Goal: Information Seeking & Learning: Learn about a topic

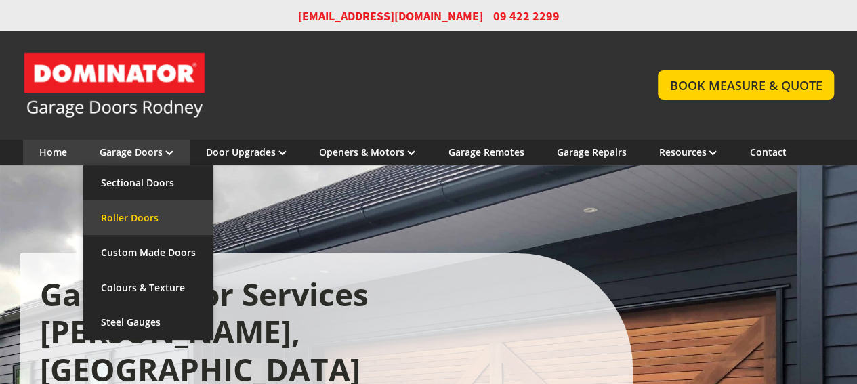
click at [129, 215] on link "Roller Doors" at bounding box center [148, 218] width 130 height 35
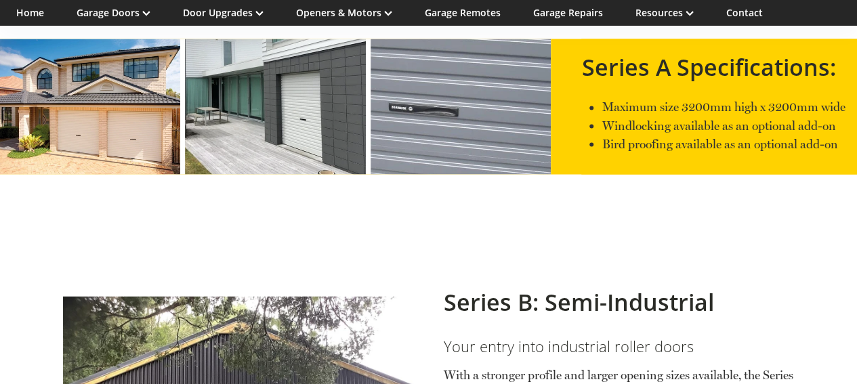
scroll to position [1084, 0]
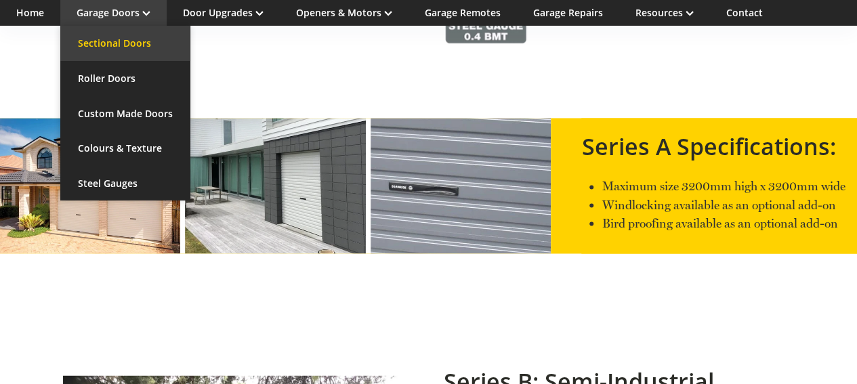
click at [119, 42] on link "Sectional Doors" at bounding box center [125, 43] width 130 height 35
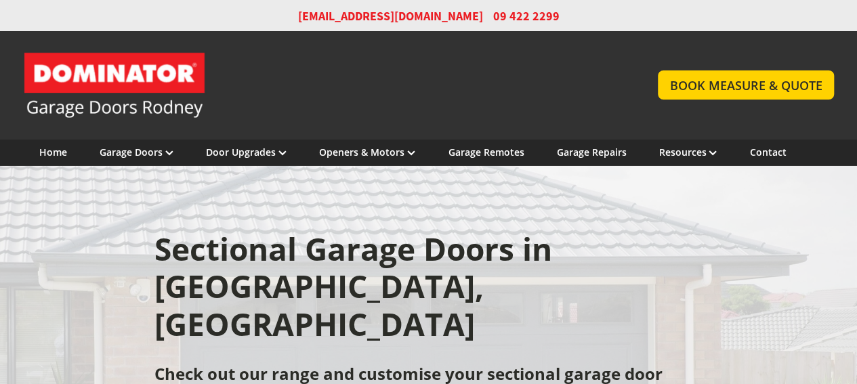
click at [846, 224] on div at bounding box center [428, 316] width 857 height 303
drag, startPoint x: 832, startPoint y: 200, endPoint x: 840, endPoint y: 200, distance: 7.5
click at [836, 201] on div at bounding box center [428, 316] width 857 height 303
